Goal: Task Accomplishment & Management: Use online tool/utility

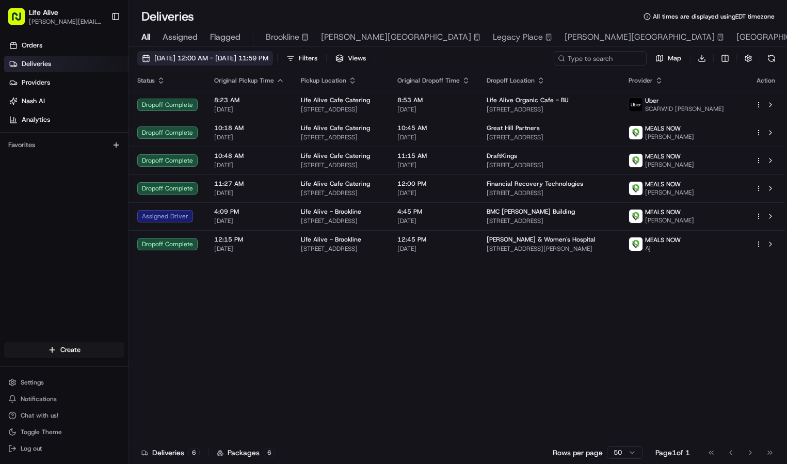
click at [268, 58] on span "[DATE] 12:00 AM - [DATE] 11:59 PM" at bounding box center [211, 58] width 114 height 9
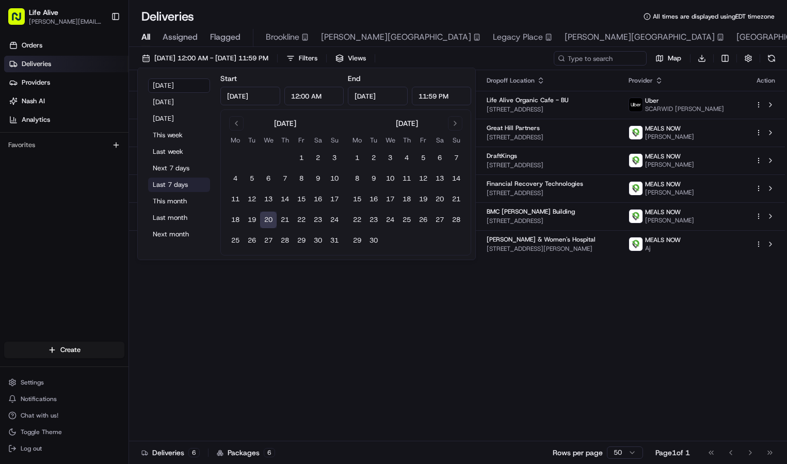
click at [178, 183] on button "Last 7 days" at bounding box center [179, 185] width 62 height 14
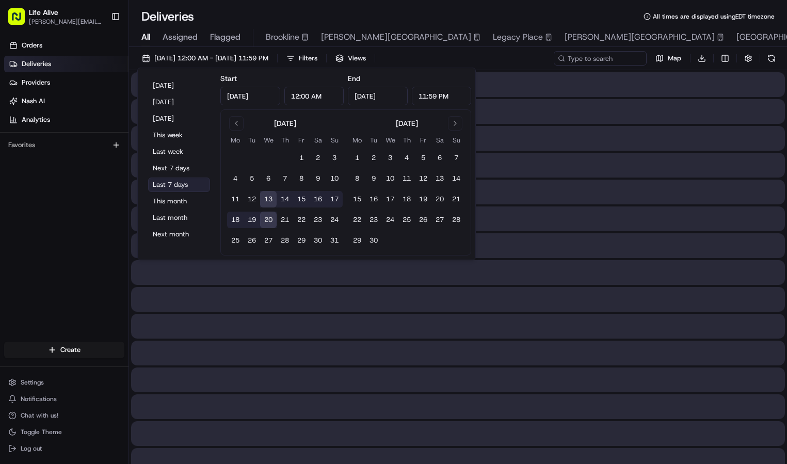
type input "[DATE]"
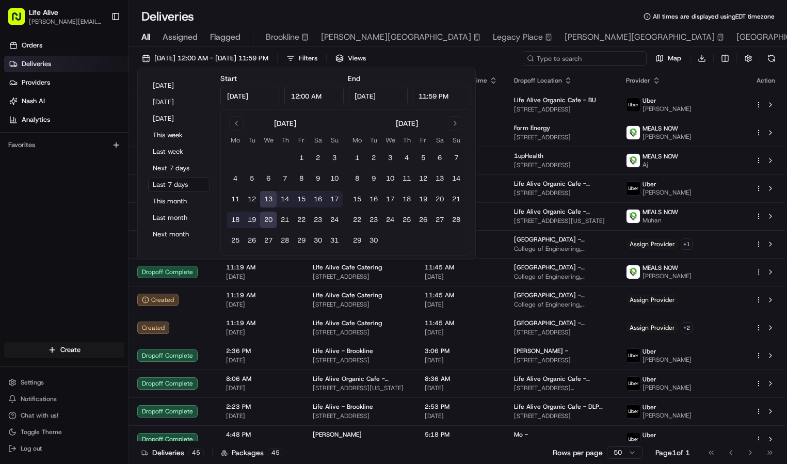
click at [601, 58] on input at bounding box center [585, 58] width 124 height 14
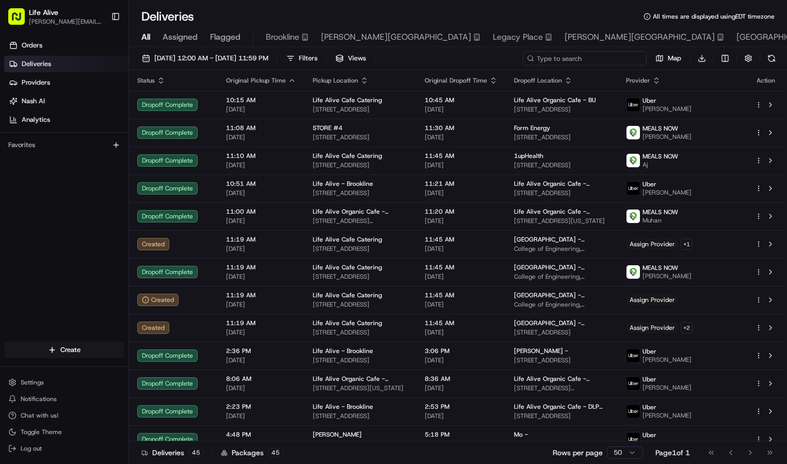
type input "k"
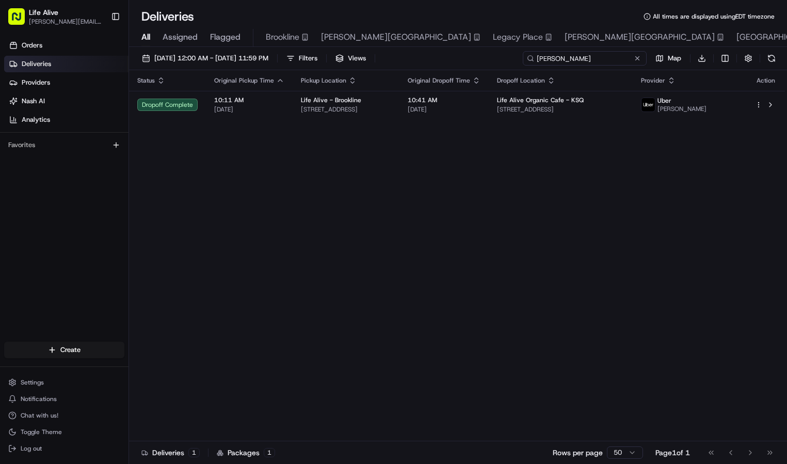
type input "[PERSON_NAME]"
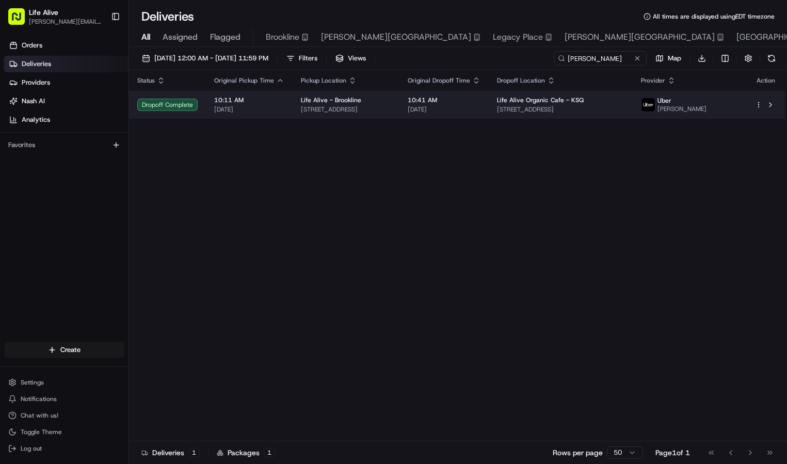
drag, startPoint x: 601, startPoint y: 58, endPoint x: 629, endPoint y: 103, distance: 53.3
click at [584, 103] on span "Life Alive Organic Cafe - KSQ" at bounding box center [540, 100] width 87 height 8
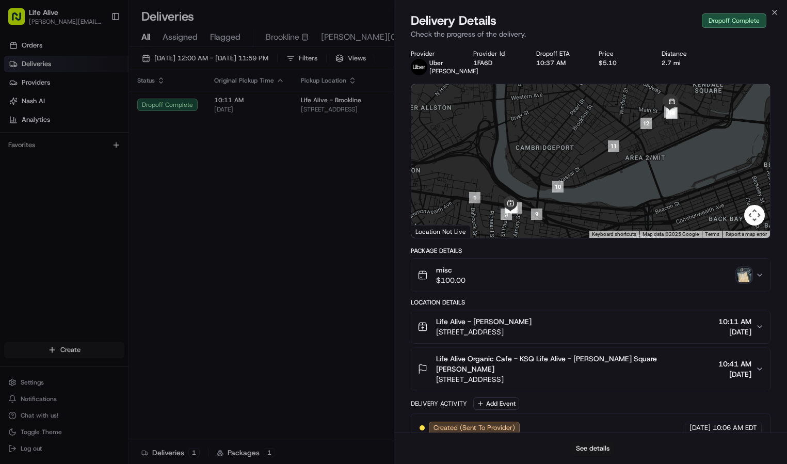
click at [598, 446] on button "See details" at bounding box center [592, 448] width 43 height 14
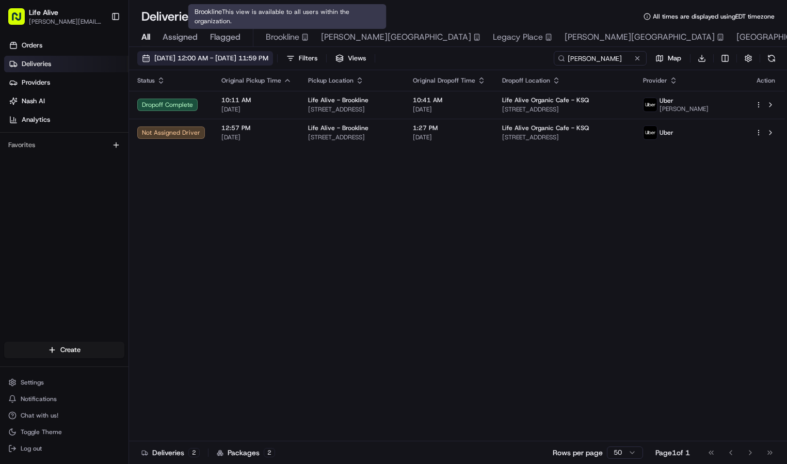
click at [268, 55] on span "[DATE] 12:00 AM - [DATE] 11:59 PM" at bounding box center [211, 58] width 114 height 9
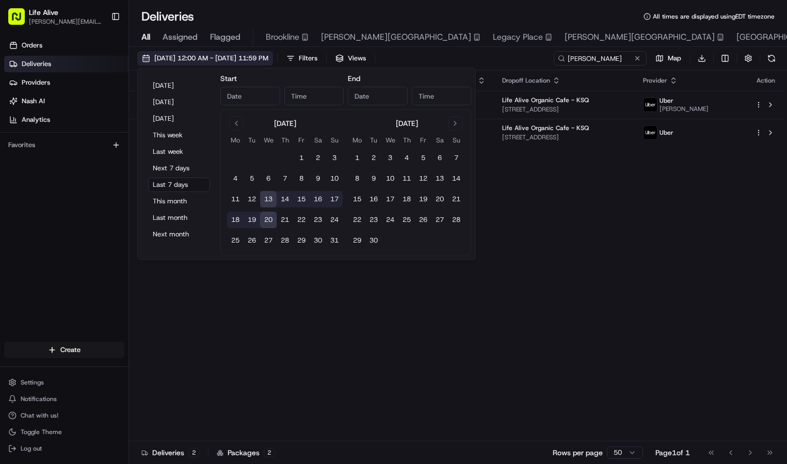
type input "[DATE]"
type input "12:00 AM"
type input "[DATE]"
type input "11:59 PM"
click at [175, 84] on button "[DATE]" at bounding box center [179, 85] width 62 height 14
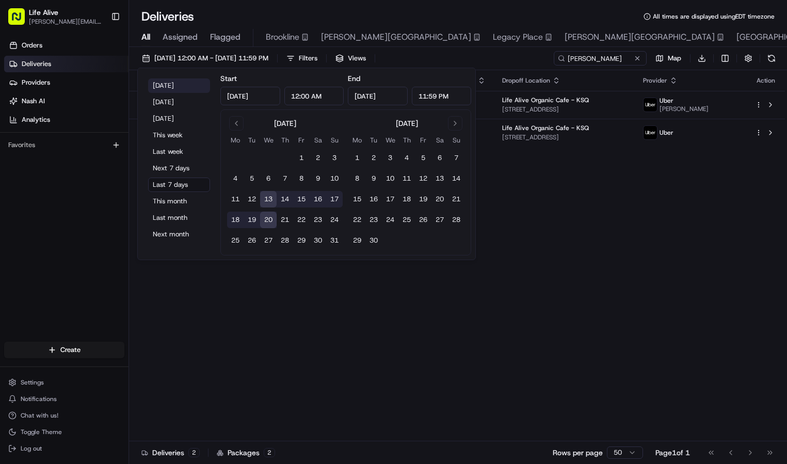
type input "[DATE]"
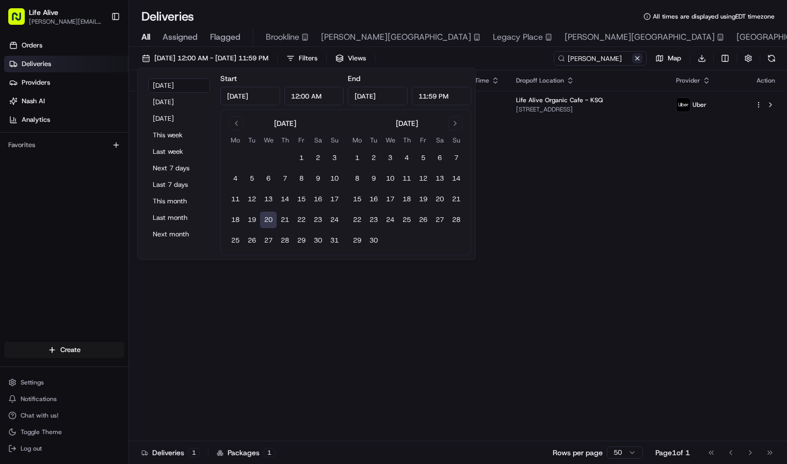
click at [637, 55] on button at bounding box center [637, 58] width 10 height 10
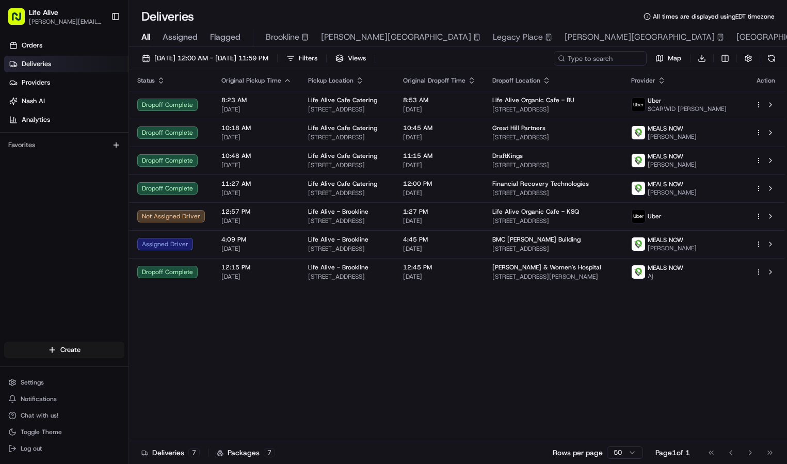
click at [447, 354] on div "Status Original Pickup Time Pickup Location Original Dropoff Time Dropoff Locat…" at bounding box center [457, 255] width 656 height 371
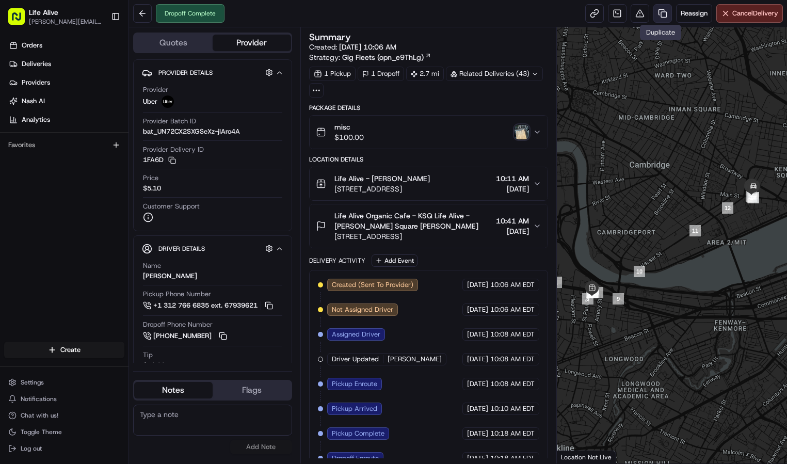
click at [655, 17] on link at bounding box center [662, 13] width 19 height 19
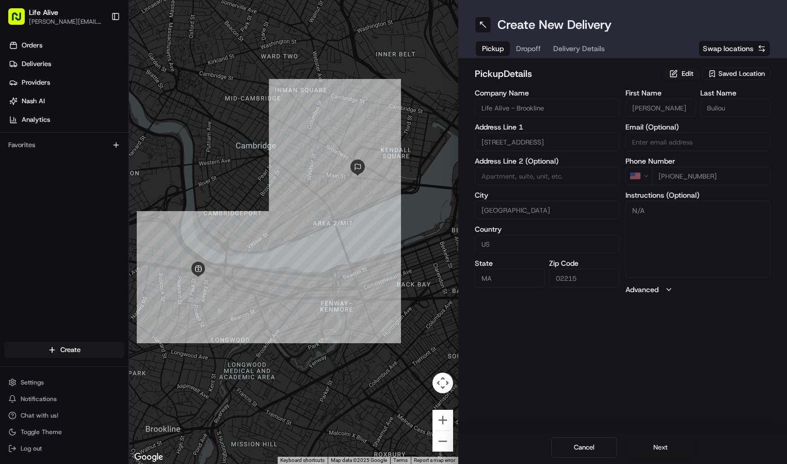
click at [663, 443] on button "Next" at bounding box center [661, 447] width 66 height 21
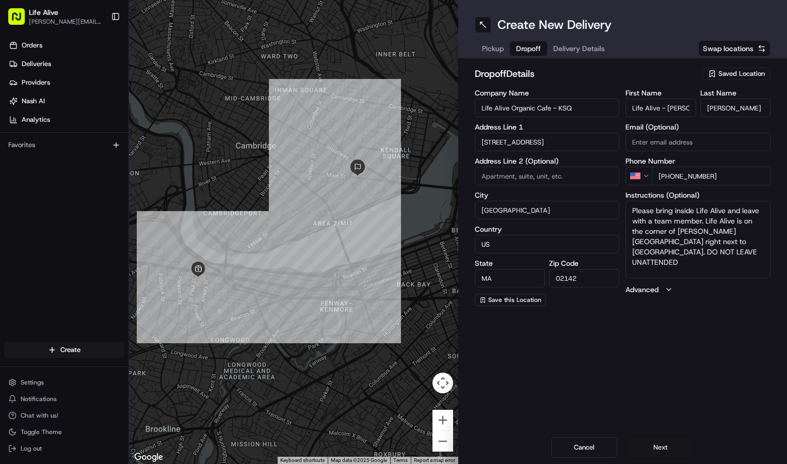
click at [663, 443] on button "Next" at bounding box center [661, 447] width 66 height 21
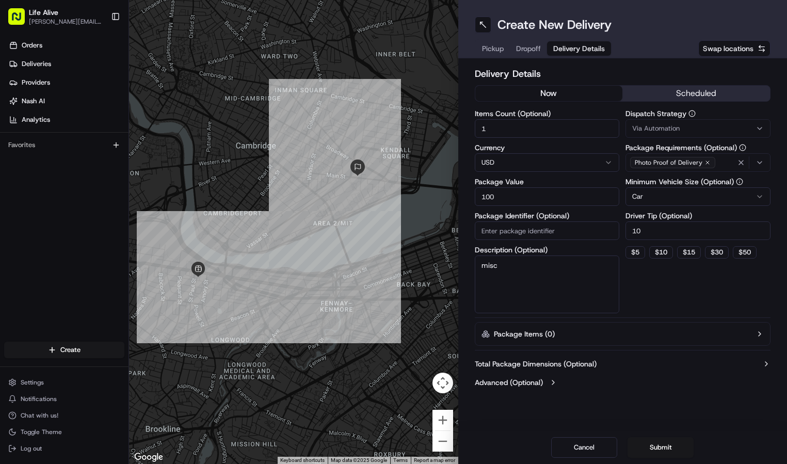
click at [671, 119] on button "Via Automation" at bounding box center [698, 128] width 145 height 19
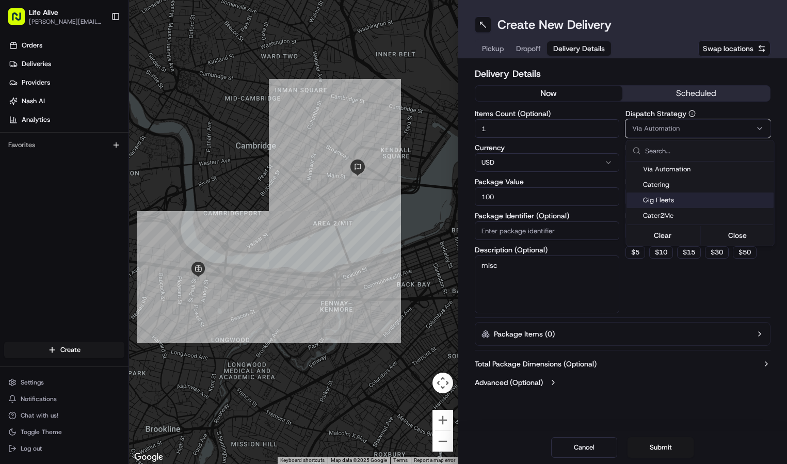
click at [662, 202] on span "Gig Fleets" at bounding box center [706, 200] width 127 height 9
click at [674, 318] on html "Life Alive moise@lifealive.com Toggle Sidebar Orders Deliveries Providers Nash …" at bounding box center [393, 232] width 787 height 464
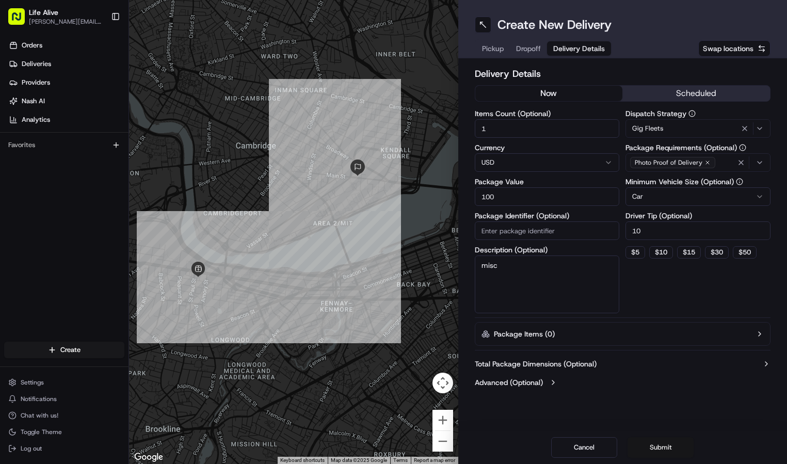
click at [665, 442] on button "Submit" at bounding box center [661, 447] width 66 height 21
